Goal: Transaction & Acquisition: Purchase product/service

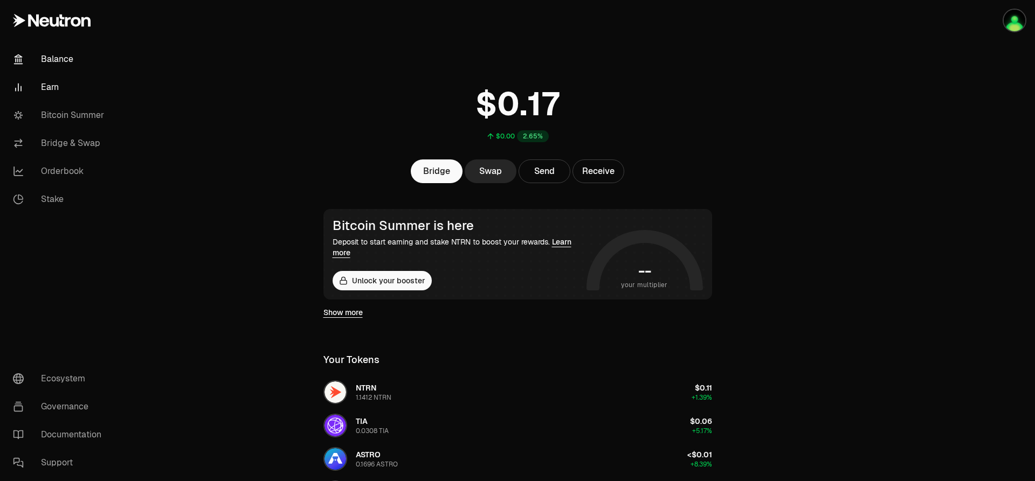
click at [44, 85] on link "Earn" at bounding box center [60, 87] width 112 height 28
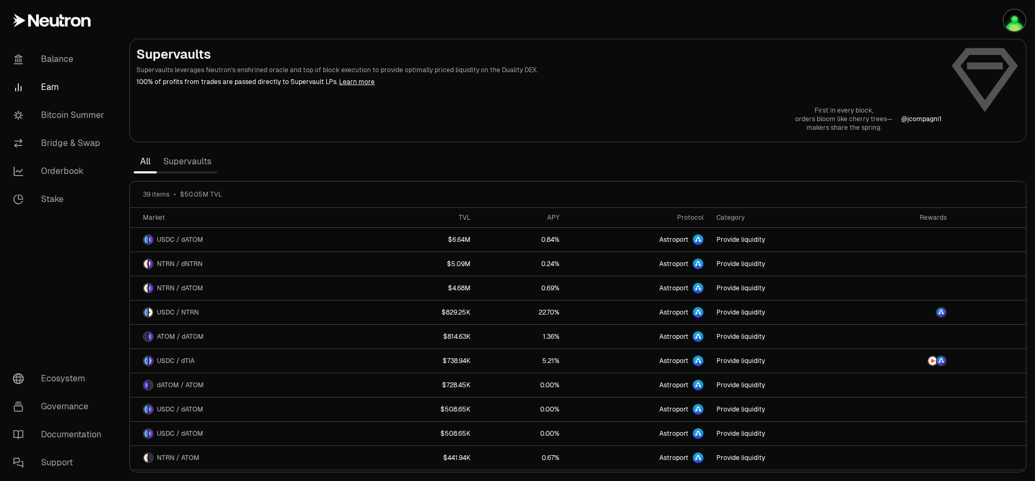
click at [188, 163] on link "Supervaults" at bounding box center [187, 162] width 61 height 22
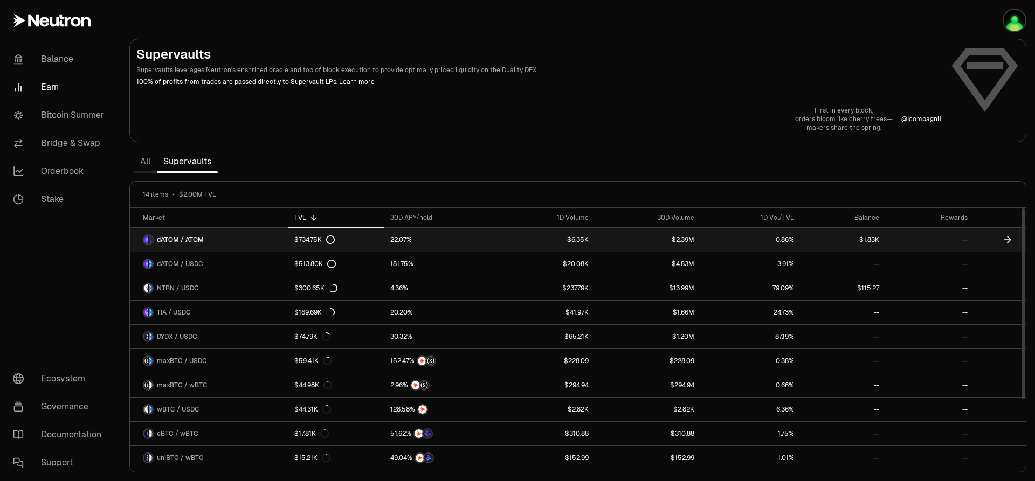
click at [967, 239] on link "--" at bounding box center [930, 240] width 88 height 24
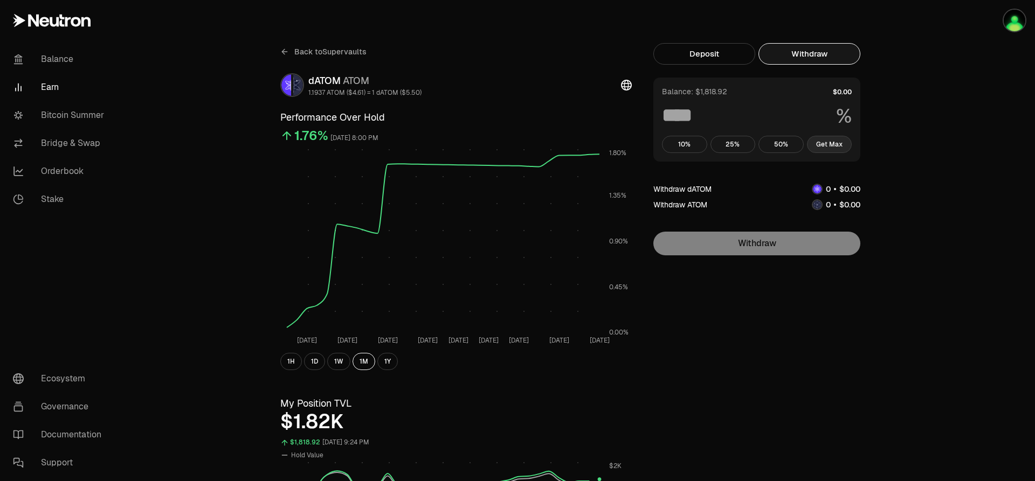
click at [824, 146] on button "Get Max" at bounding box center [829, 144] width 45 height 17
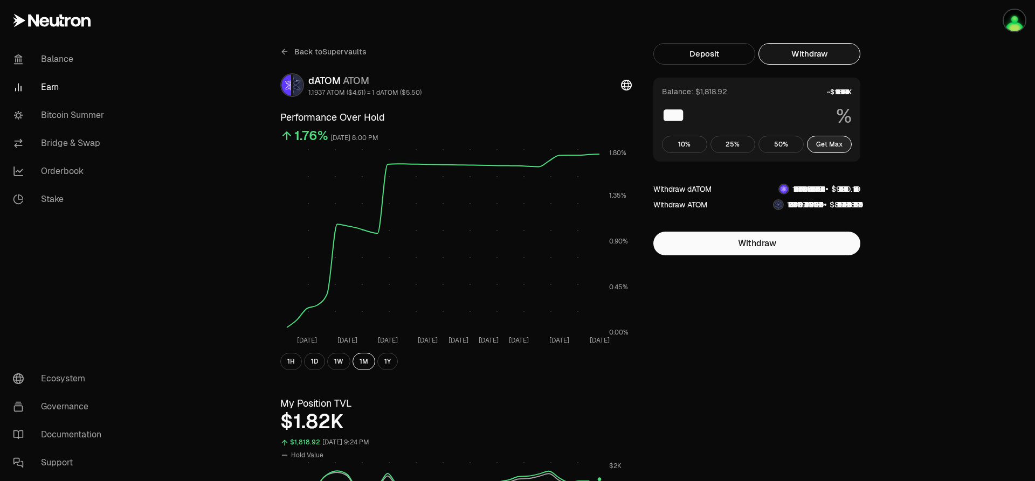
type input "***"
click at [85, 123] on link "Bitcoin Summer" at bounding box center [60, 115] width 112 height 28
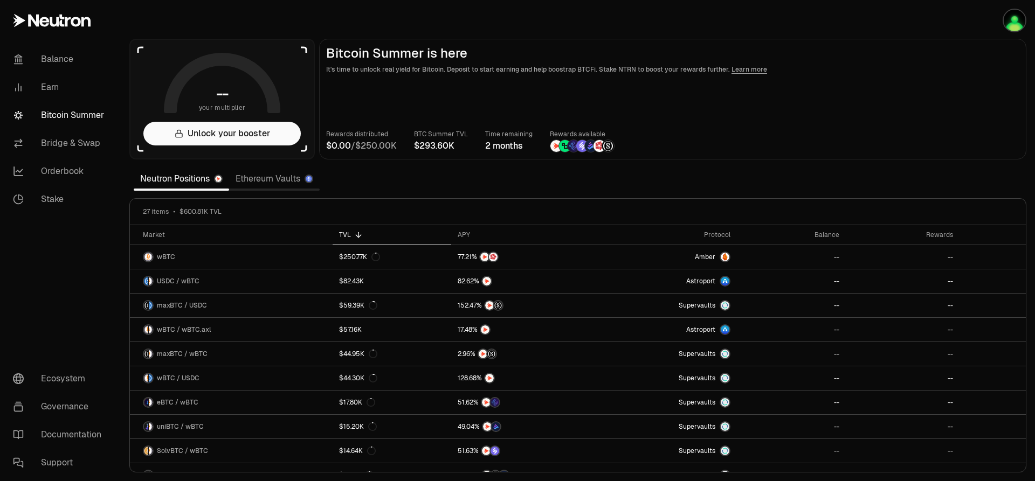
click at [279, 177] on link "Ethereum Vaults" at bounding box center [274, 179] width 91 height 22
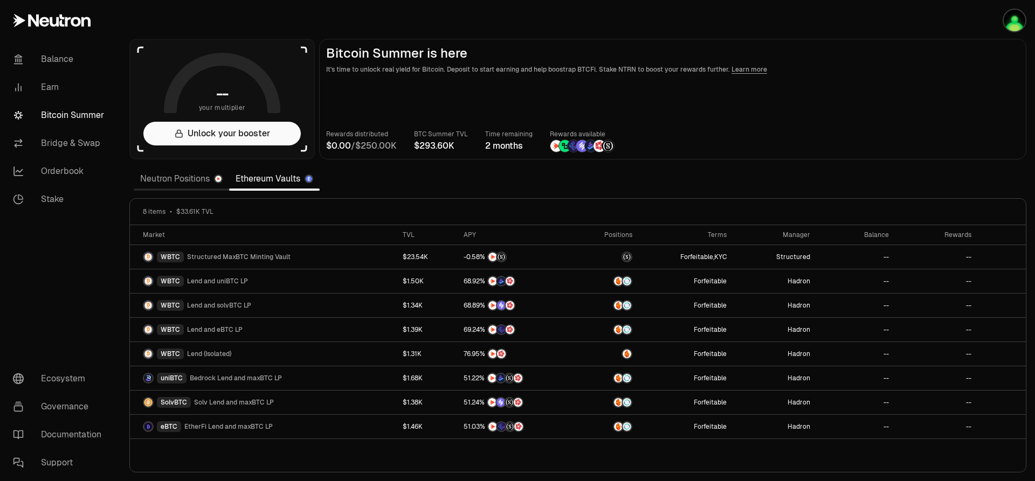
click at [165, 189] on div "Neutron Positions Ethereum Vaults" at bounding box center [227, 179] width 186 height 24
click at [169, 179] on link "Neutron Positions" at bounding box center [181, 179] width 95 height 22
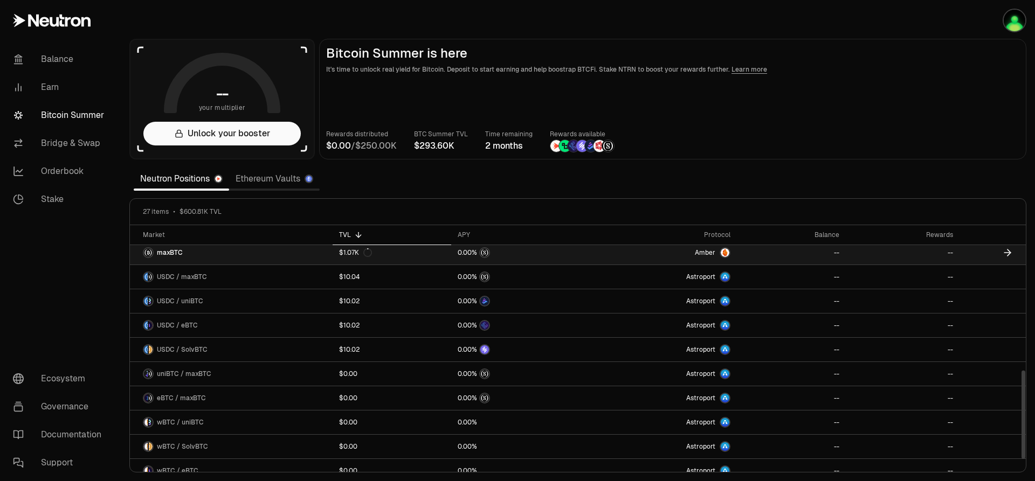
scroll to position [427, 0]
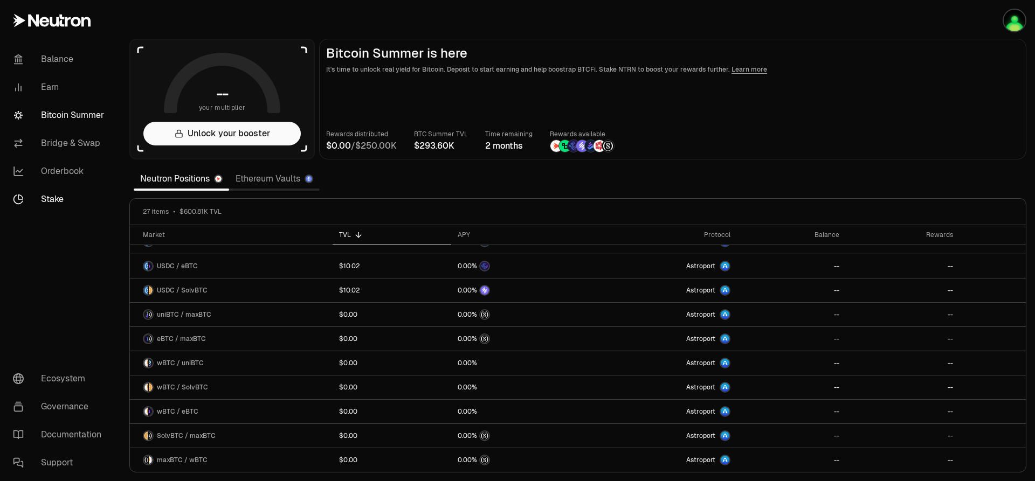
click at [58, 198] on link "Stake" at bounding box center [60, 199] width 112 height 28
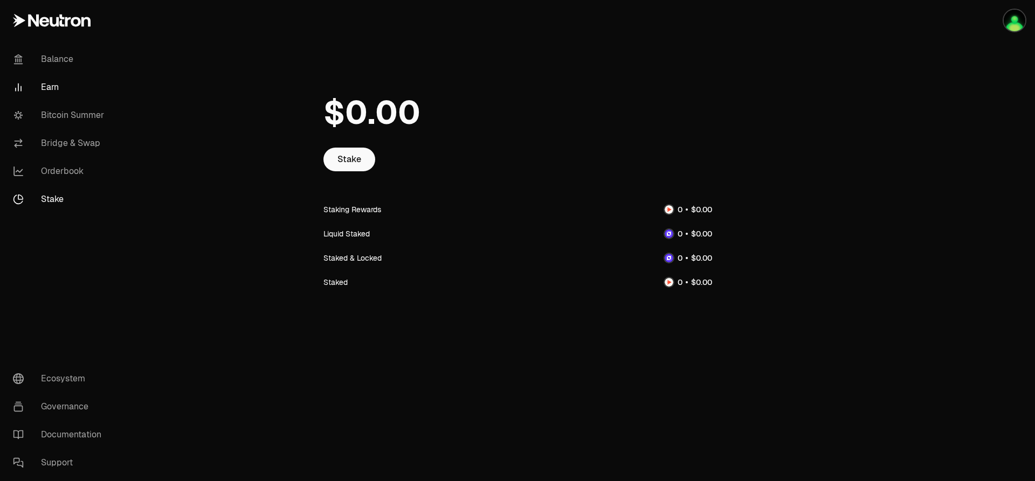
click at [44, 89] on link "Earn" at bounding box center [60, 87] width 112 height 28
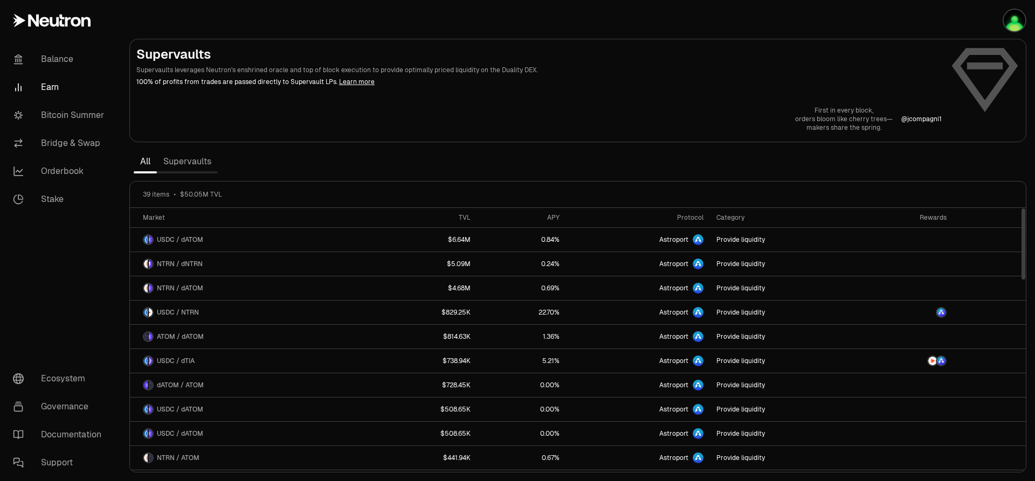
click at [178, 166] on link "Supervaults" at bounding box center [187, 162] width 61 height 22
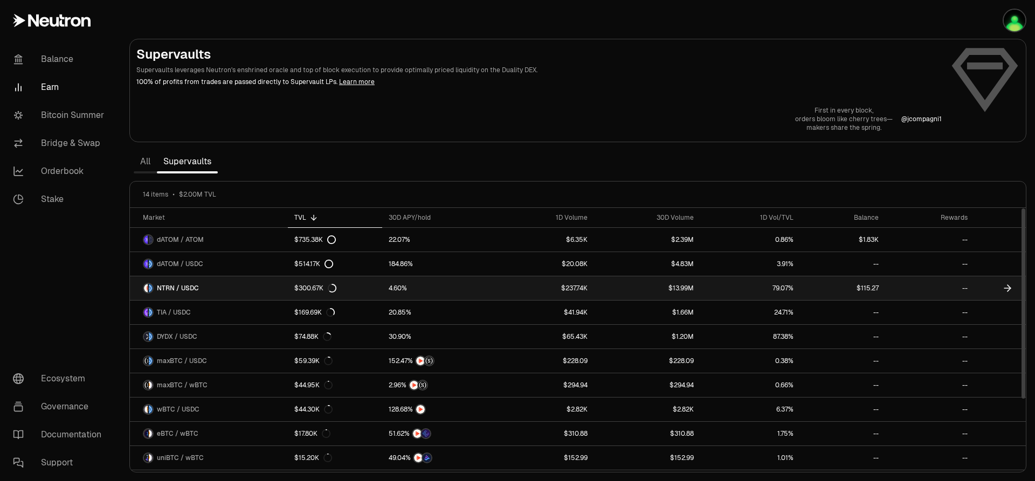
click at [906, 286] on link "--" at bounding box center [929, 289] width 89 height 24
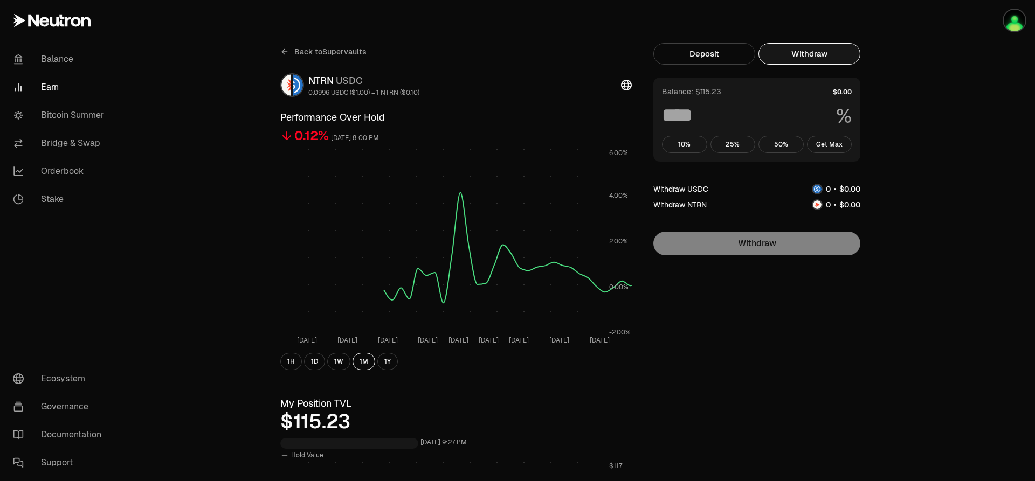
click at [806, 58] on button "Withdraw" at bounding box center [809, 54] width 102 height 22
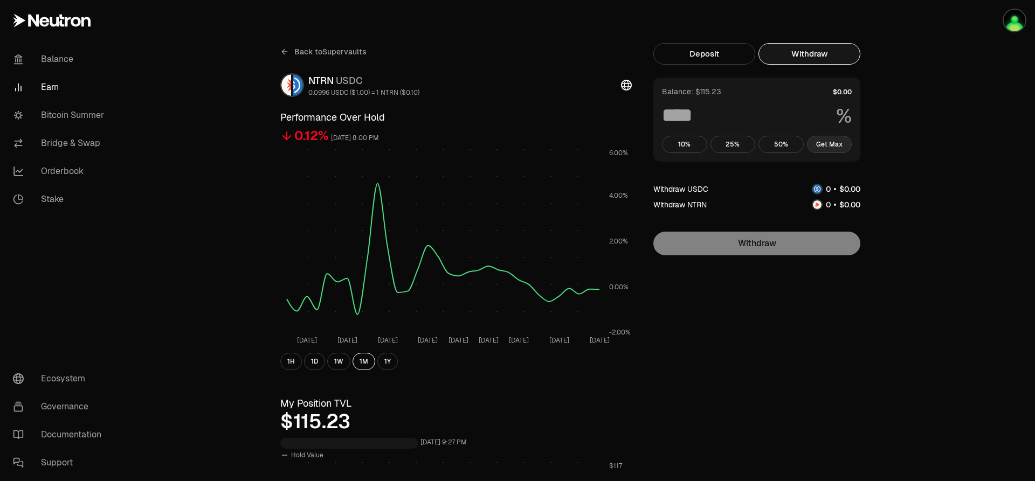
click at [820, 145] on button "Get Max" at bounding box center [829, 144] width 45 height 17
type input "***"
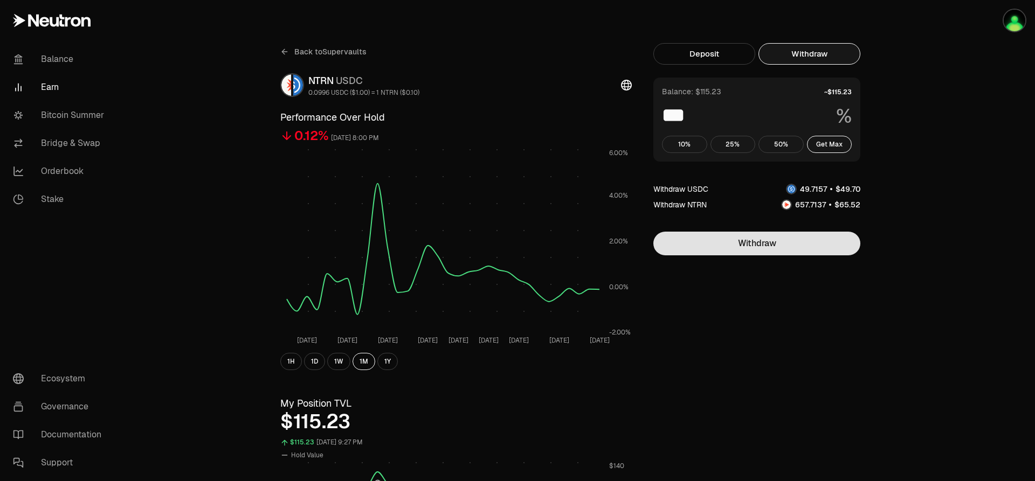
click at [730, 245] on button "Withdraw" at bounding box center [756, 244] width 207 height 24
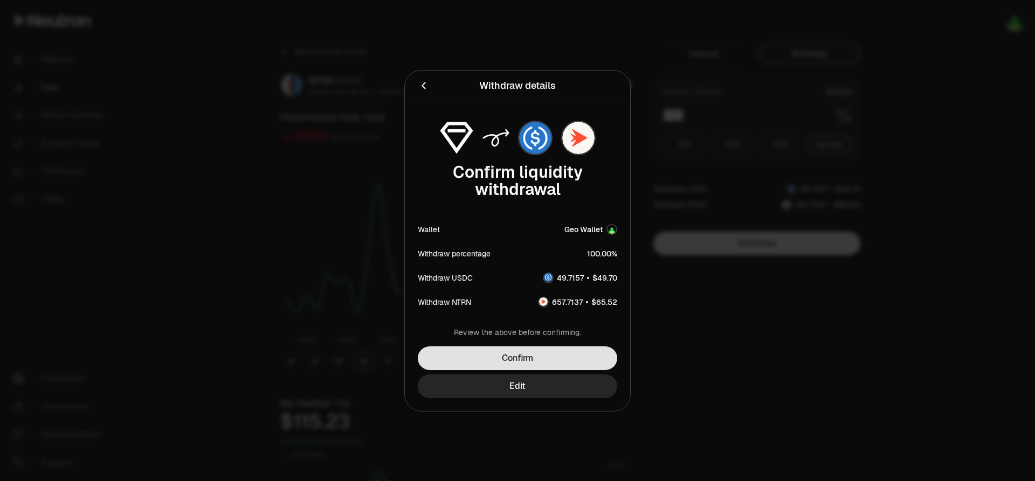
click at [514, 360] on button "Confirm" at bounding box center [517, 359] width 199 height 24
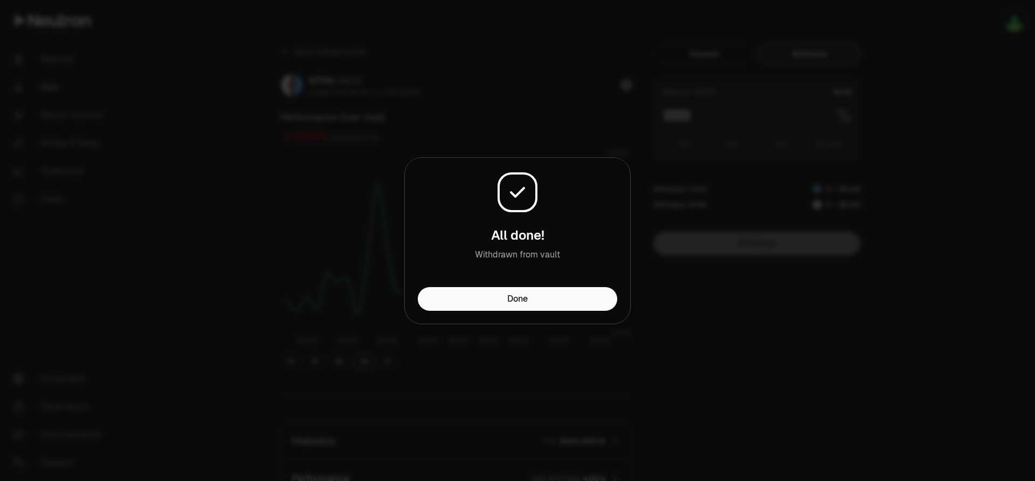
click at [514, 281] on div "All done! Withdrawn from vault" at bounding box center [517, 222] width 225 height 129
drag, startPoint x: 508, startPoint y: 295, endPoint x: 503, endPoint y: 294, distance: 5.5
click at [506, 295] on button "Done" at bounding box center [517, 299] width 199 height 24
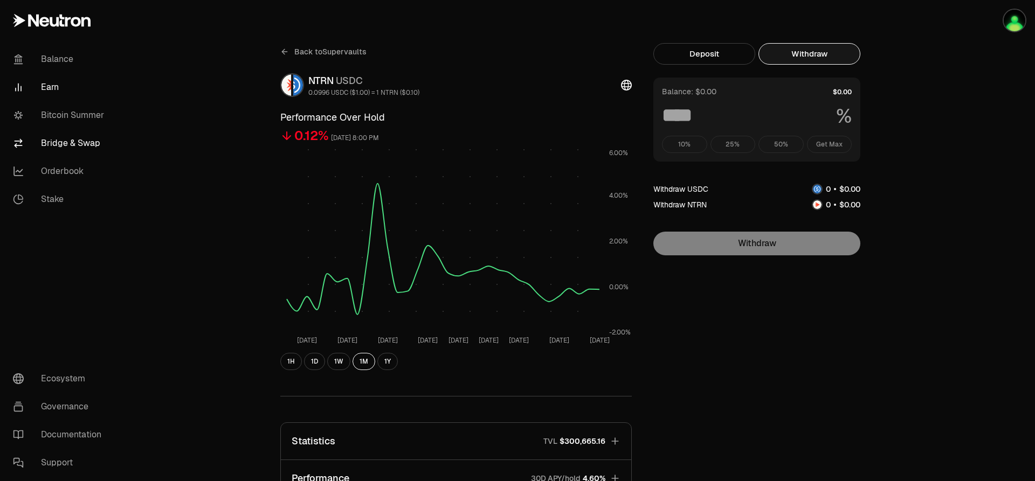
click at [82, 144] on link "Bridge & Swap" at bounding box center [60, 143] width 112 height 28
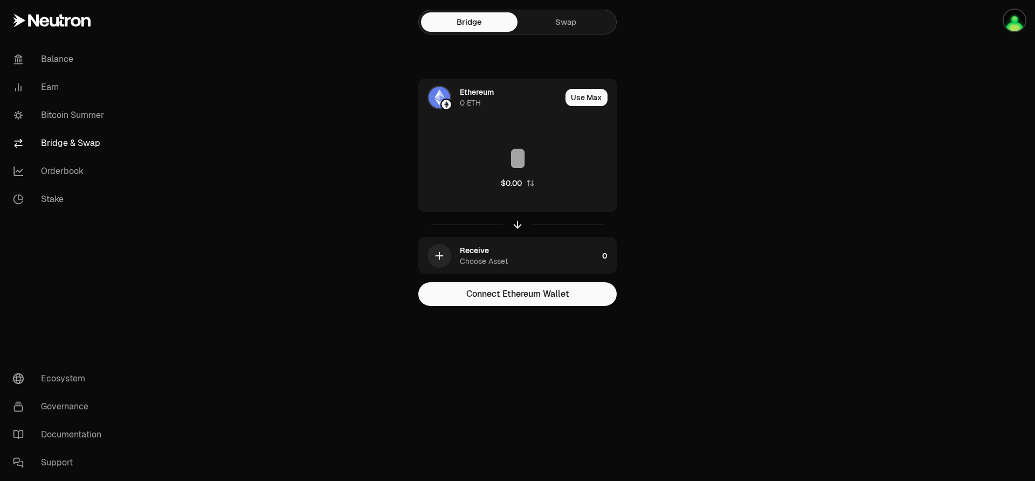
click at [569, 26] on link "Swap" at bounding box center [565, 21] width 96 height 19
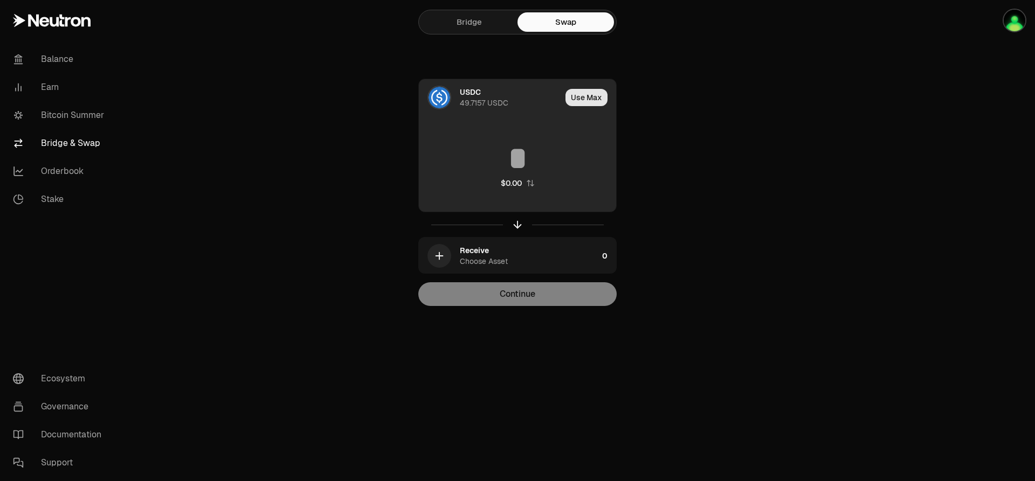
click at [595, 98] on button "Use Max" at bounding box center [586, 97] width 42 height 17
type input "*********"
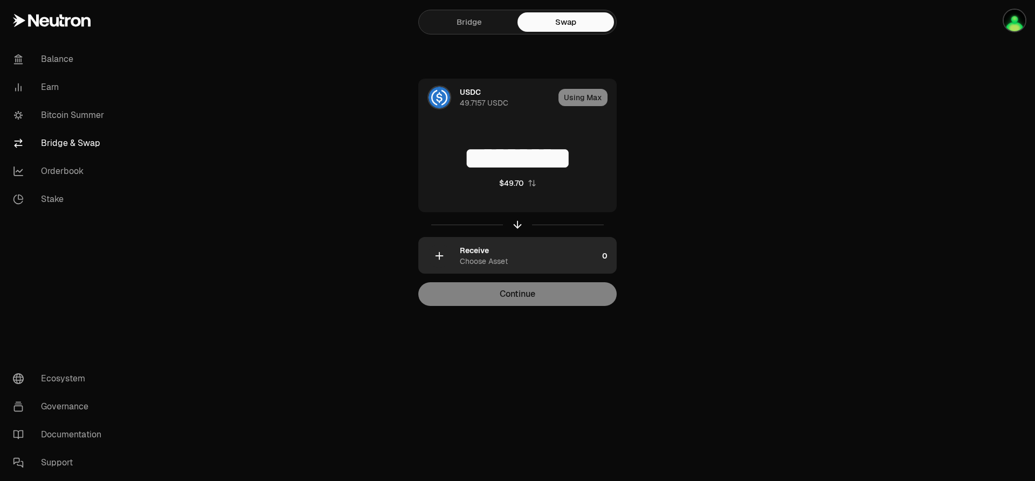
click at [575, 249] on div "Receive Choose Asset" at bounding box center [529, 256] width 138 height 22
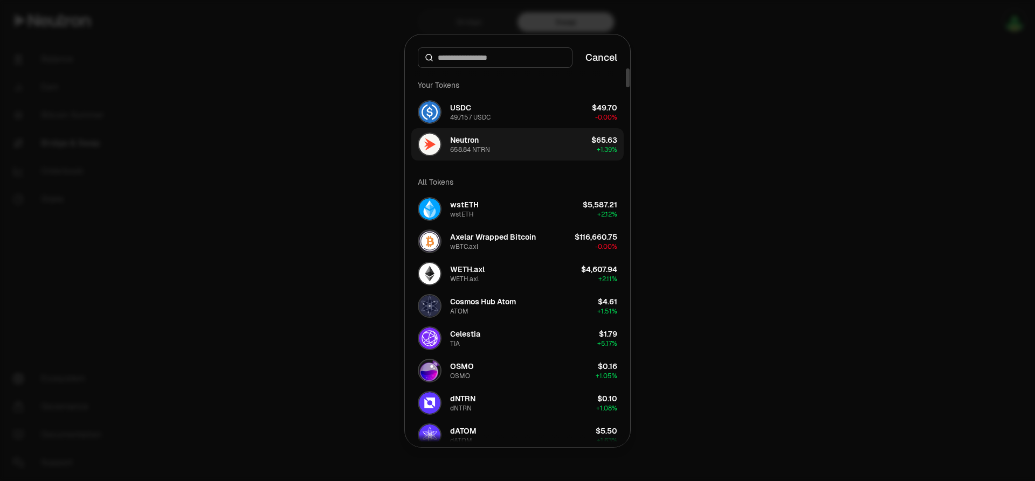
click at [503, 142] on button "Neutron 658.84 NTRN $65.63 + 1.39%" at bounding box center [517, 144] width 212 height 32
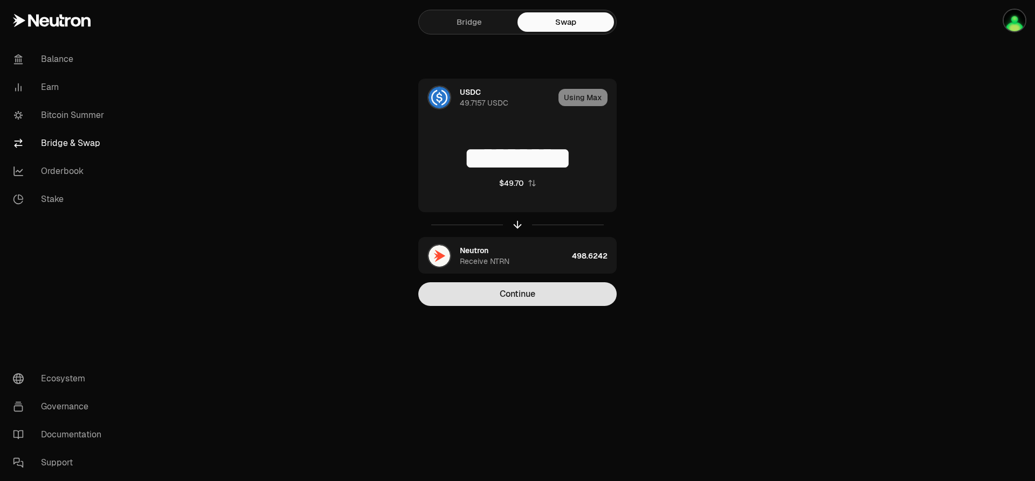
click at [584, 289] on button "Continue" at bounding box center [517, 294] width 198 height 24
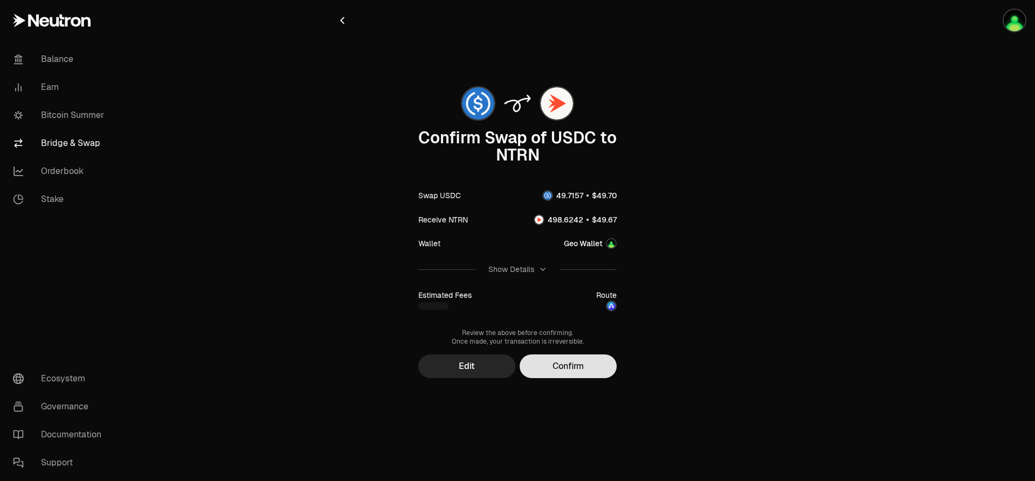
click at [578, 361] on button "Confirm" at bounding box center [568, 367] width 97 height 24
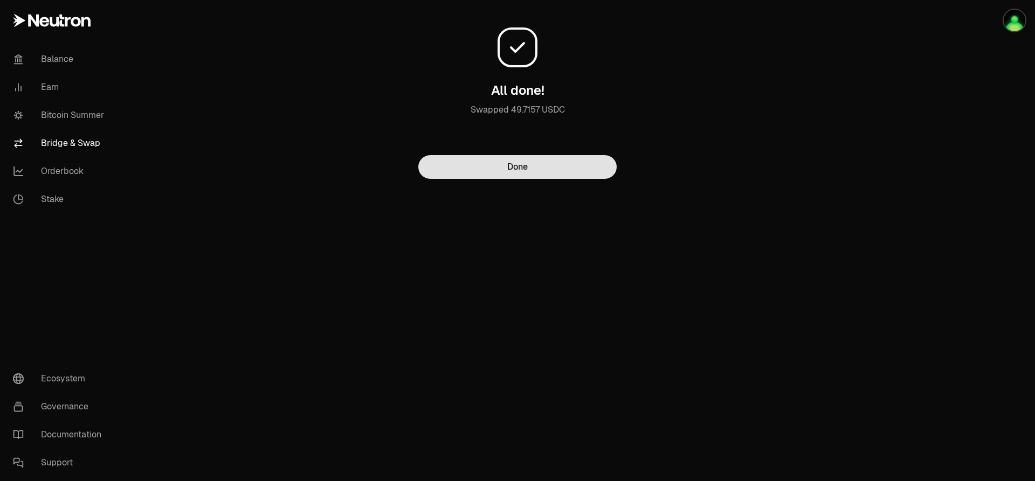
click at [490, 159] on button "Done" at bounding box center [517, 167] width 198 height 24
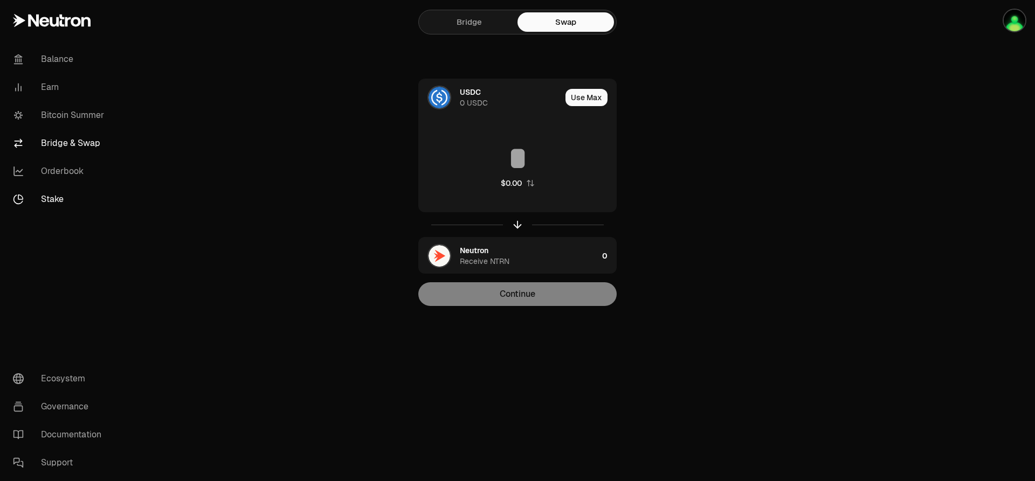
click at [60, 202] on link "Stake" at bounding box center [60, 199] width 112 height 28
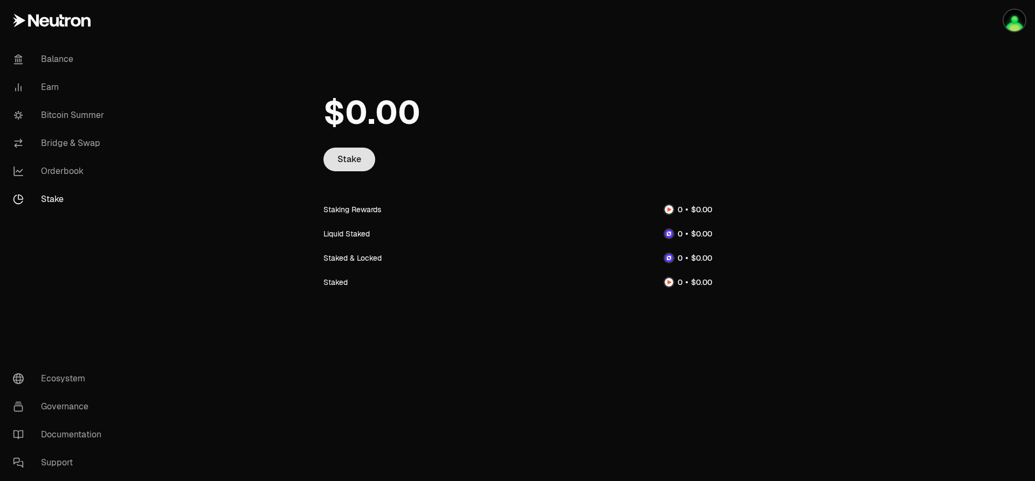
click at [353, 160] on link "Stake" at bounding box center [349, 160] width 52 height 24
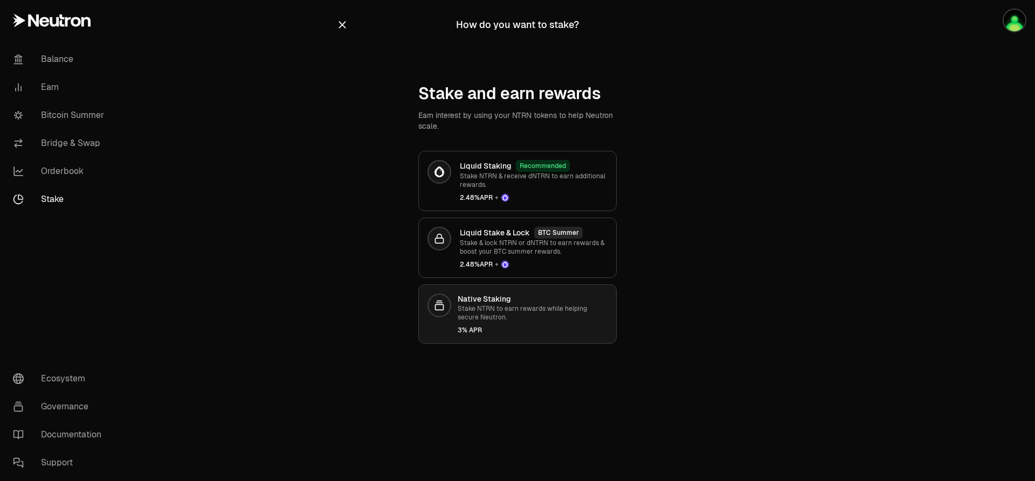
click at [499, 320] on p "Stake NTRN to earn rewards while helping secure Neutron." at bounding box center [533, 313] width 150 height 17
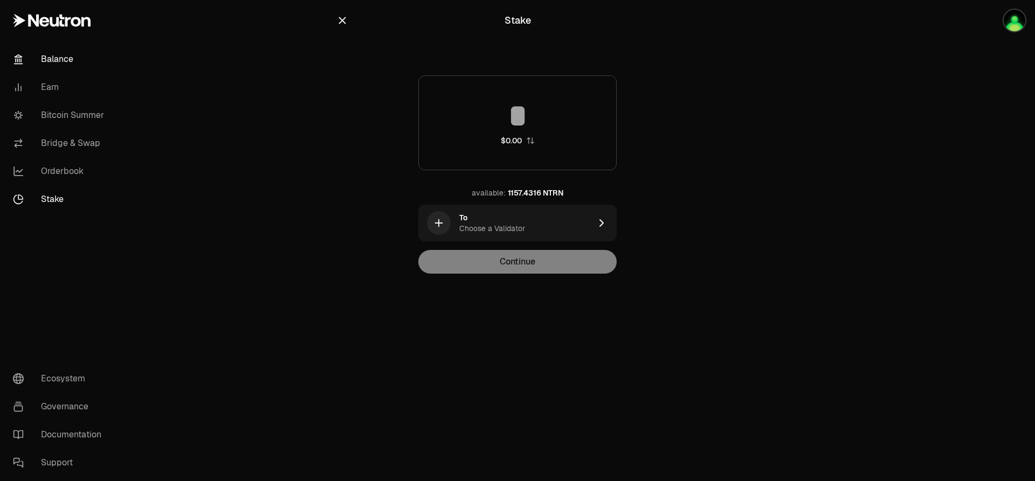
click at [55, 58] on link "Balance" at bounding box center [60, 59] width 112 height 28
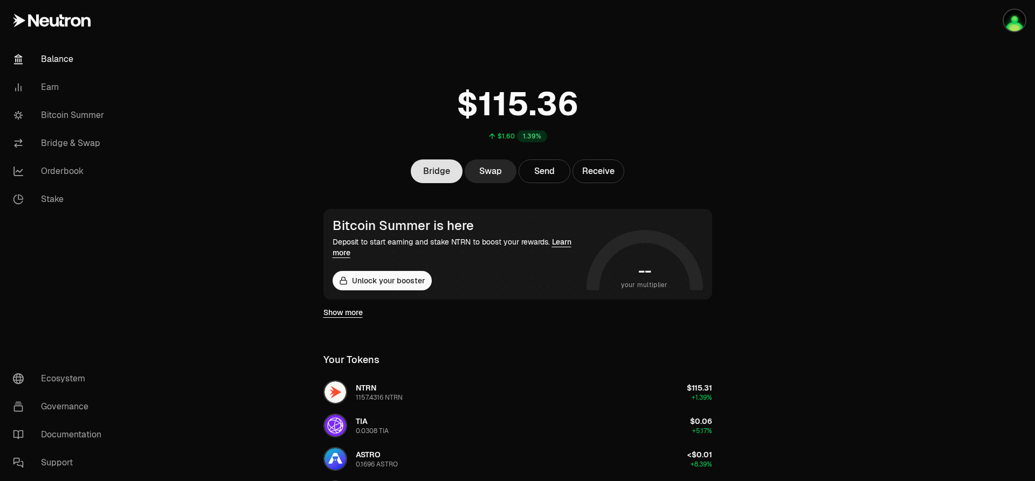
click at [433, 170] on link "Bridge" at bounding box center [437, 172] width 52 height 24
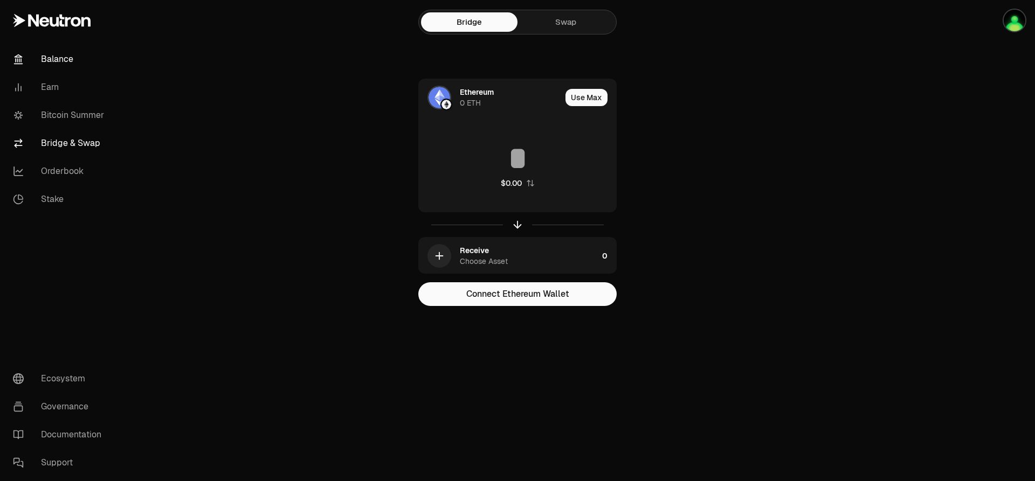
click at [81, 54] on link "Balance" at bounding box center [60, 59] width 112 height 28
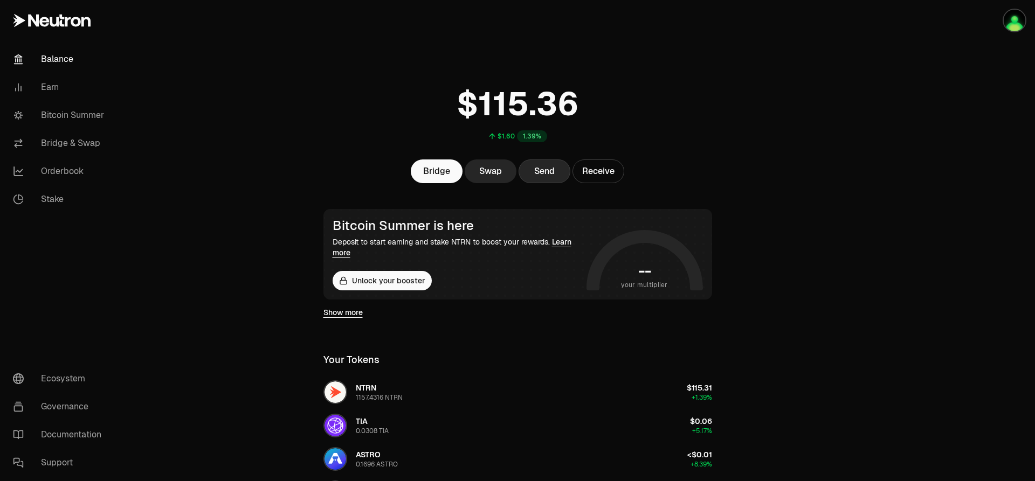
click at [530, 172] on button "Send" at bounding box center [545, 172] width 52 height 24
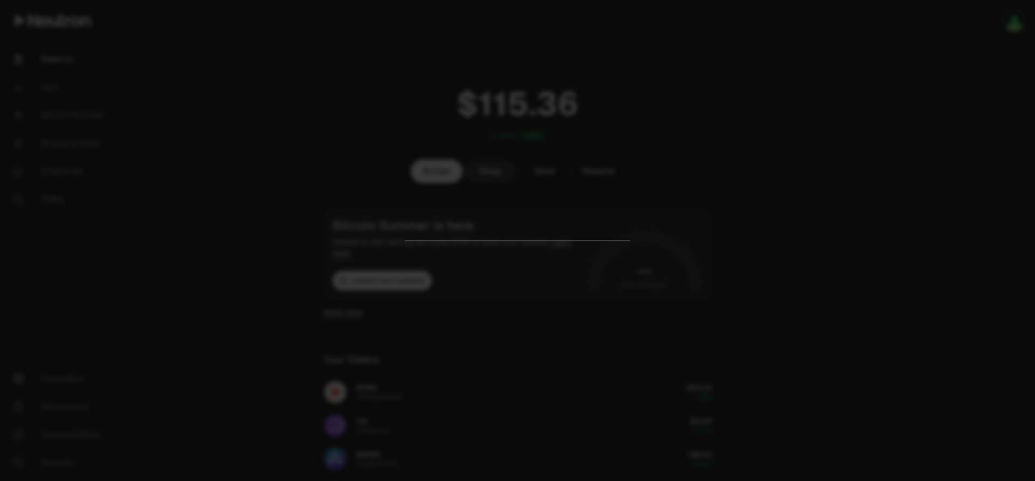
click at [726, 75] on div at bounding box center [517, 240] width 1035 height 481
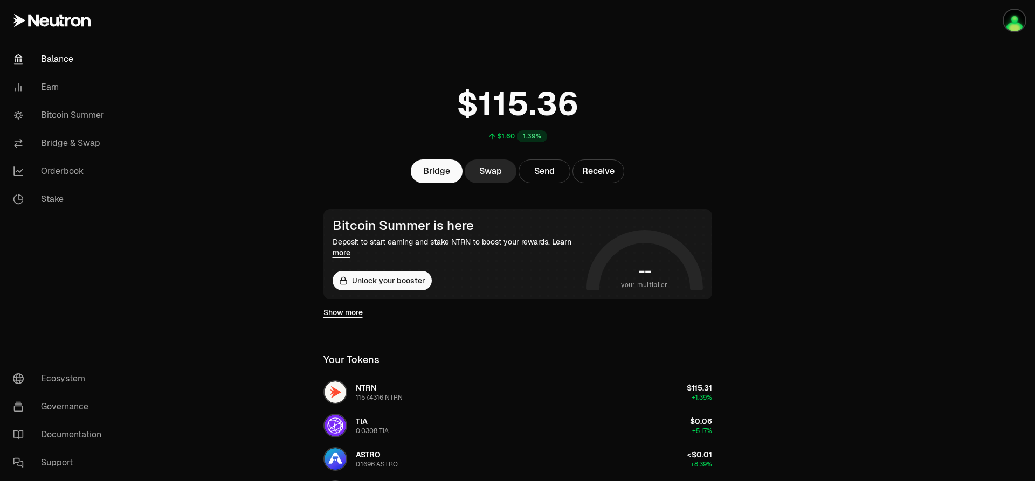
click at [60, 51] on link "Balance" at bounding box center [60, 59] width 112 height 28
click at [55, 59] on link "Balance" at bounding box center [60, 59] width 112 height 28
